Goal: Task Accomplishment & Management: Manage account settings

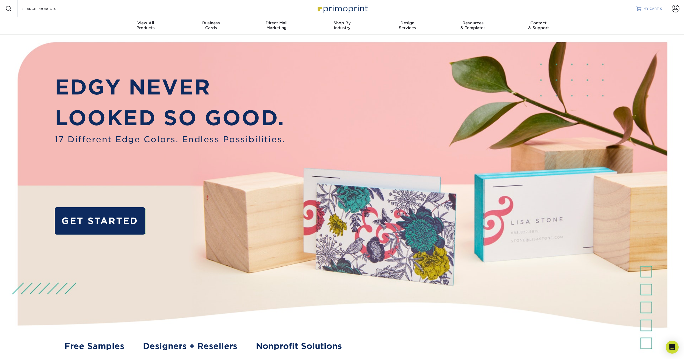
click at [653, 8] on span "MY CART" at bounding box center [651, 8] width 15 height 5
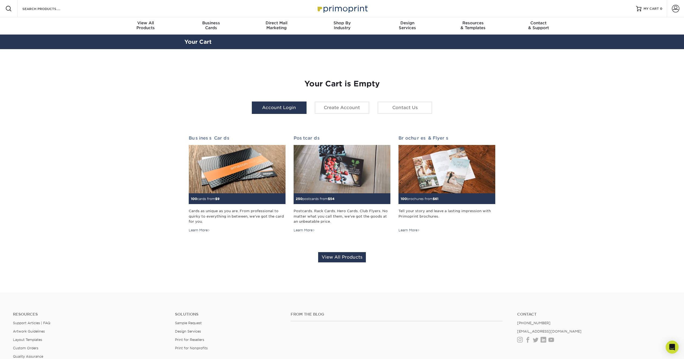
click at [264, 111] on link "Account Login" at bounding box center [279, 107] width 55 height 12
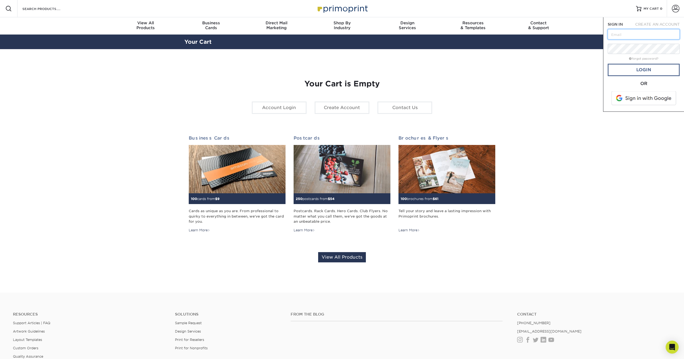
type input "marcelb@msn.com"
click at [646, 67] on link "Login" at bounding box center [644, 70] width 72 height 12
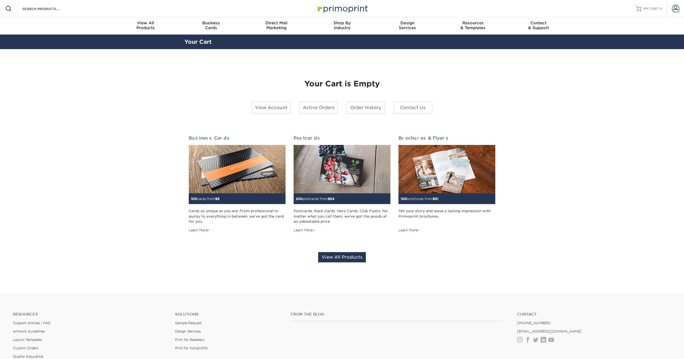
click at [639, 6] on div at bounding box center [638, 8] width 5 height 5
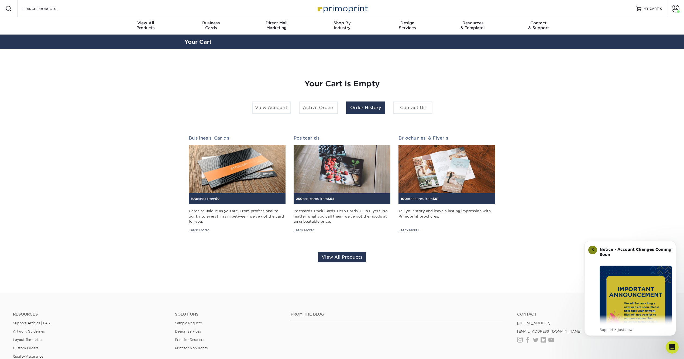
click at [369, 105] on link "Order History" at bounding box center [365, 107] width 39 height 12
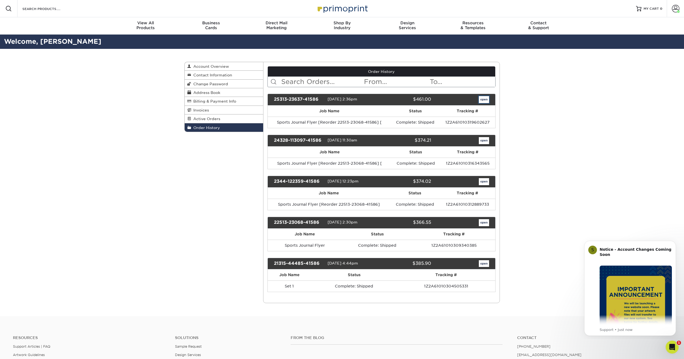
click at [481, 101] on link "open" at bounding box center [484, 99] width 10 height 7
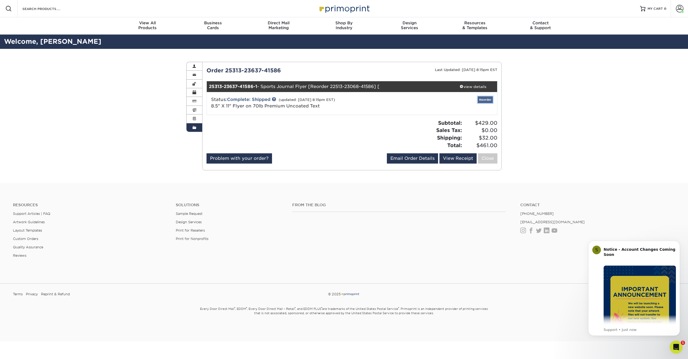
click at [486, 98] on link "Reorder" at bounding box center [485, 99] width 15 height 7
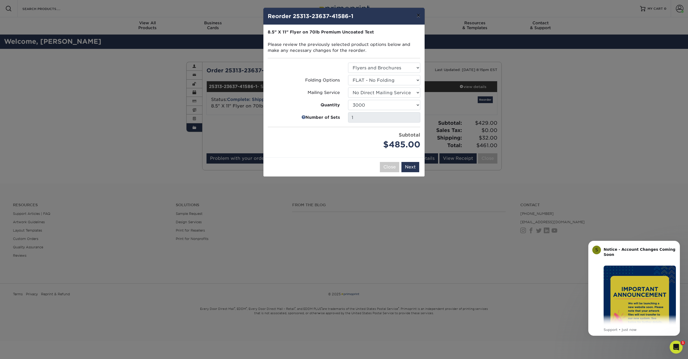
click at [419, 14] on button "×" at bounding box center [418, 15] width 12 height 15
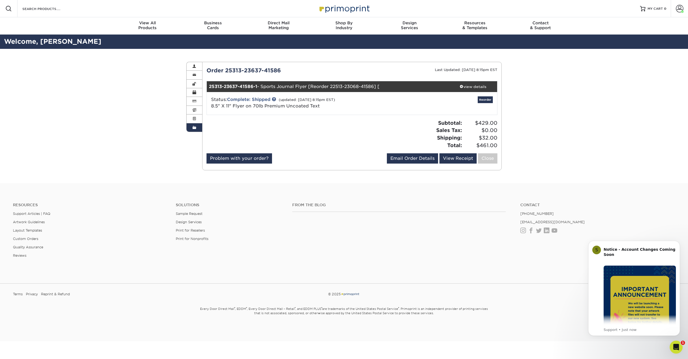
click at [143, 179] on div "Order History Account Overview Contact Information Change Password Address Book…" at bounding box center [344, 116] width 688 height 134
click at [154, 84] on div "Order History Account Overview Contact Information Change Password Address Book…" at bounding box center [344, 116] width 688 height 134
click at [645, 308] on img "Message content" at bounding box center [640, 301] width 72 height 72
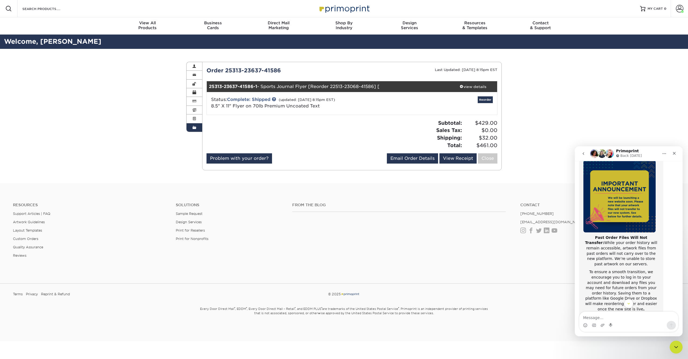
scroll to position [59, 0]
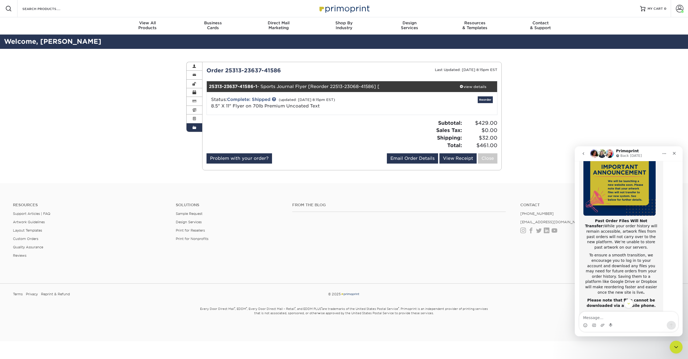
click at [373, 249] on div "From the Blog Contact (888) 822-5815 info@primoprint.com Instagram Facebook Twi…" at bounding box center [483, 234] width 391 height 63
click at [675, 151] on icon "Close" at bounding box center [675, 153] width 4 height 4
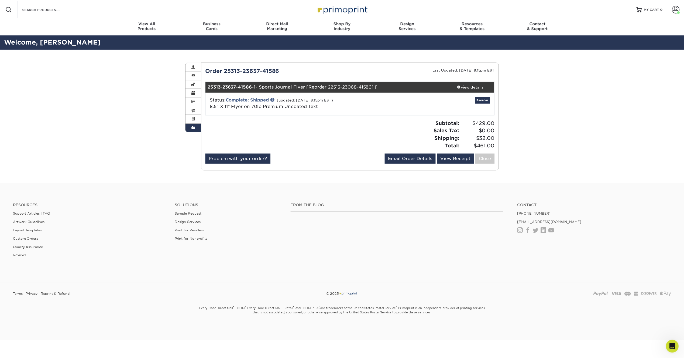
scroll to position [86, 0]
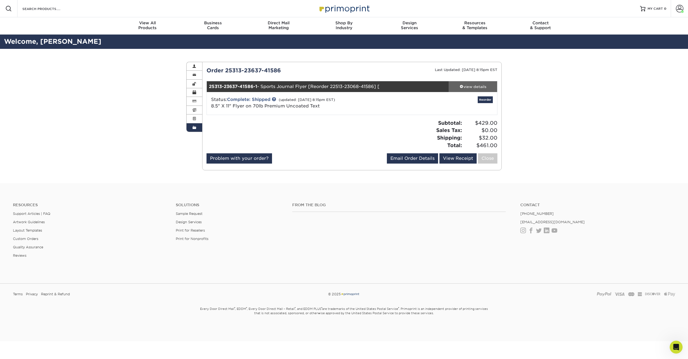
click at [471, 84] on div "view details" at bounding box center [473, 86] width 49 height 5
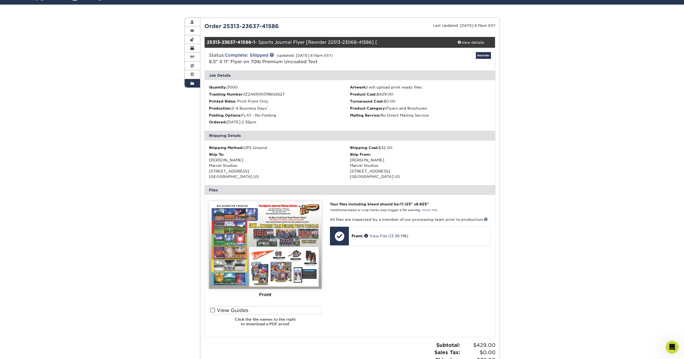
scroll to position [94, 0]
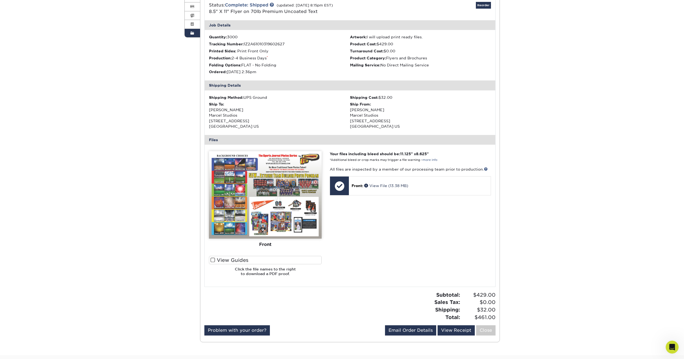
click at [272, 196] on img at bounding box center [265, 194] width 113 height 87
drag, startPoint x: 243, startPoint y: 210, endPoint x: 226, endPoint y: 199, distance: 21.3
click at [226, 199] on img at bounding box center [265, 194] width 113 height 87
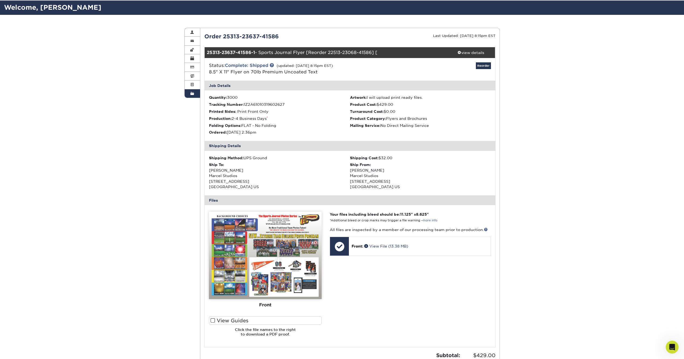
scroll to position [0, 0]
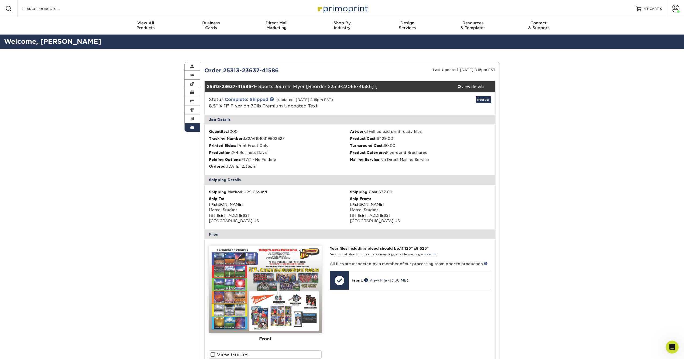
click at [134, 122] on div "Order History Account Overview Contact Information Change Password Address Book…" at bounding box center [342, 249] width 684 height 401
click at [467, 85] on div "view details" at bounding box center [471, 86] width 49 height 5
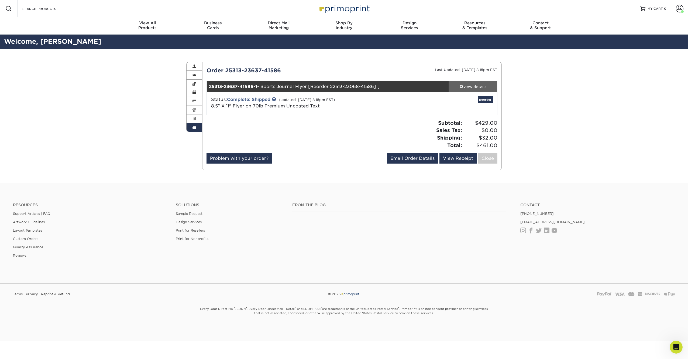
click at [467, 85] on div "view details" at bounding box center [473, 86] width 49 height 5
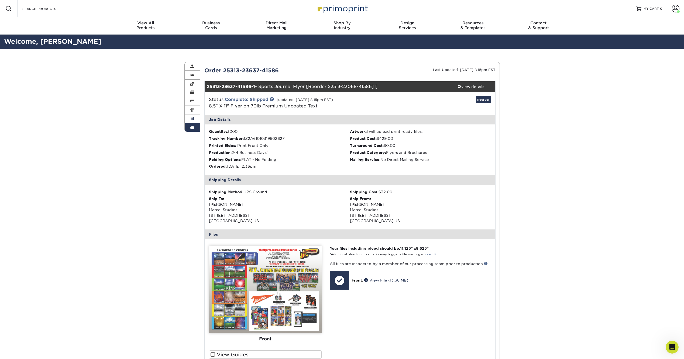
click at [192, 118] on span at bounding box center [192, 119] width 4 height 4
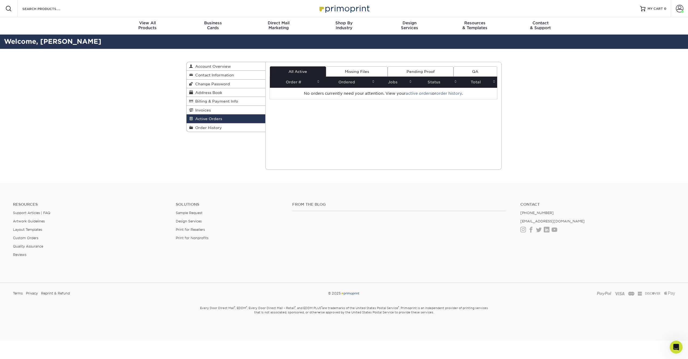
click at [107, 84] on div "Active Orders Account Overview Contact Information Change Password Address Book…" at bounding box center [344, 116] width 688 height 134
click at [128, 175] on div "Active Orders Account Overview Contact Information Change Password Address Book…" at bounding box center [344, 116] width 688 height 134
click at [363, 69] on link "Missing Files" at bounding box center [357, 71] width 62 height 10
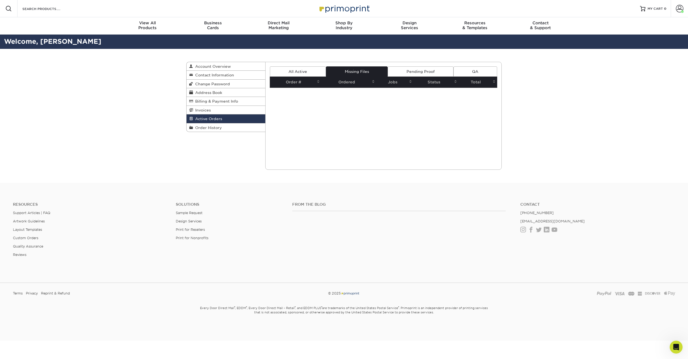
click at [411, 71] on link "Pending Proof" at bounding box center [421, 71] width 66 height 10
click at [487, 71] on link "QA" at bounding box center [476, 71] width 44 height 10
click at [614, 91] on div "Active Orders Account Overview Contact Information Change Password Address Book…" at bounding box center [344, 116] width 688 height 134
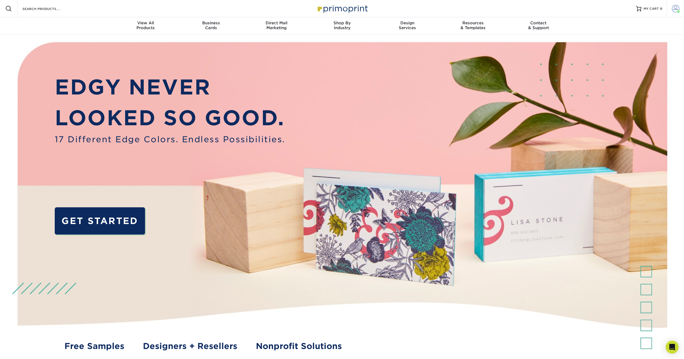
click at [677, 8] on span at bounding box center [676, 9] width 8 height 8
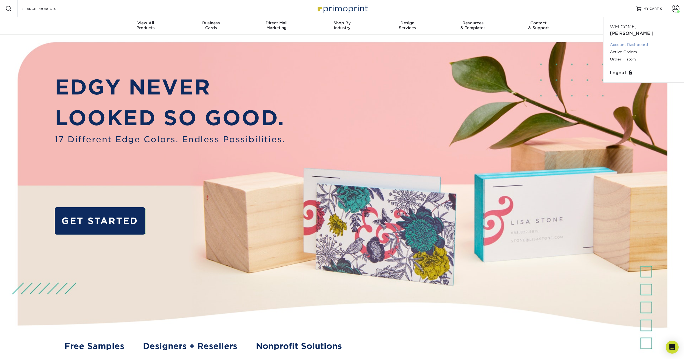
click at [625, 41] on link "Account Dashboard" at bounding box center [644, 44] width 68 height 7
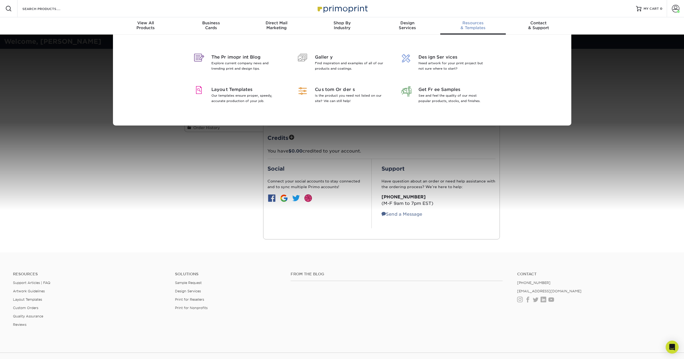
click at [478, 28] on div "Resources & Templates" at bounding box center [474, 26] width 66 height 10
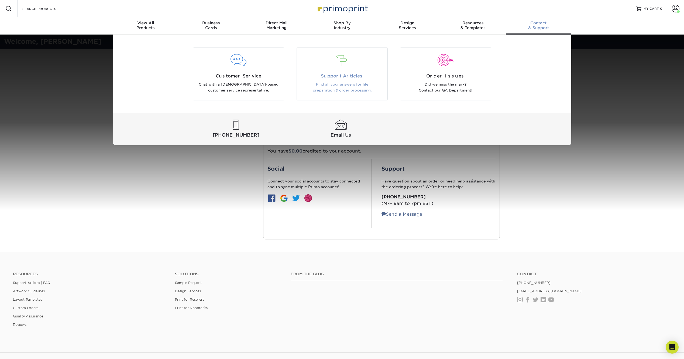
click at [345, 82] on p "Find all your answers for file preparation & order processing." at bounding box center [342, 87] width 83 height 12
